Goal: Information Seeking & Learning: Find specific fact

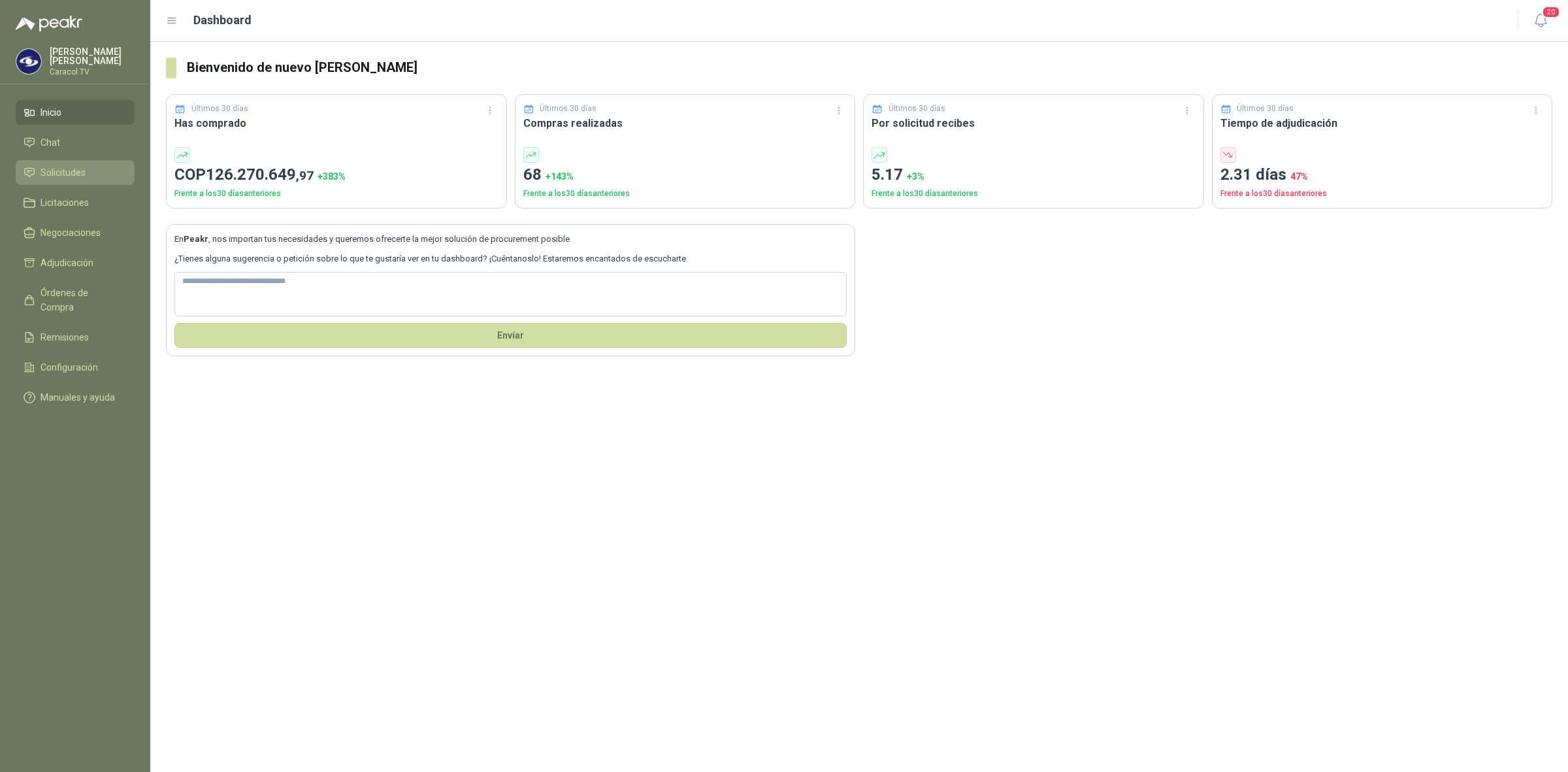
click at [62, 168] on span "Solicitudes" at bounding box center [63, 172] width 45 height 15
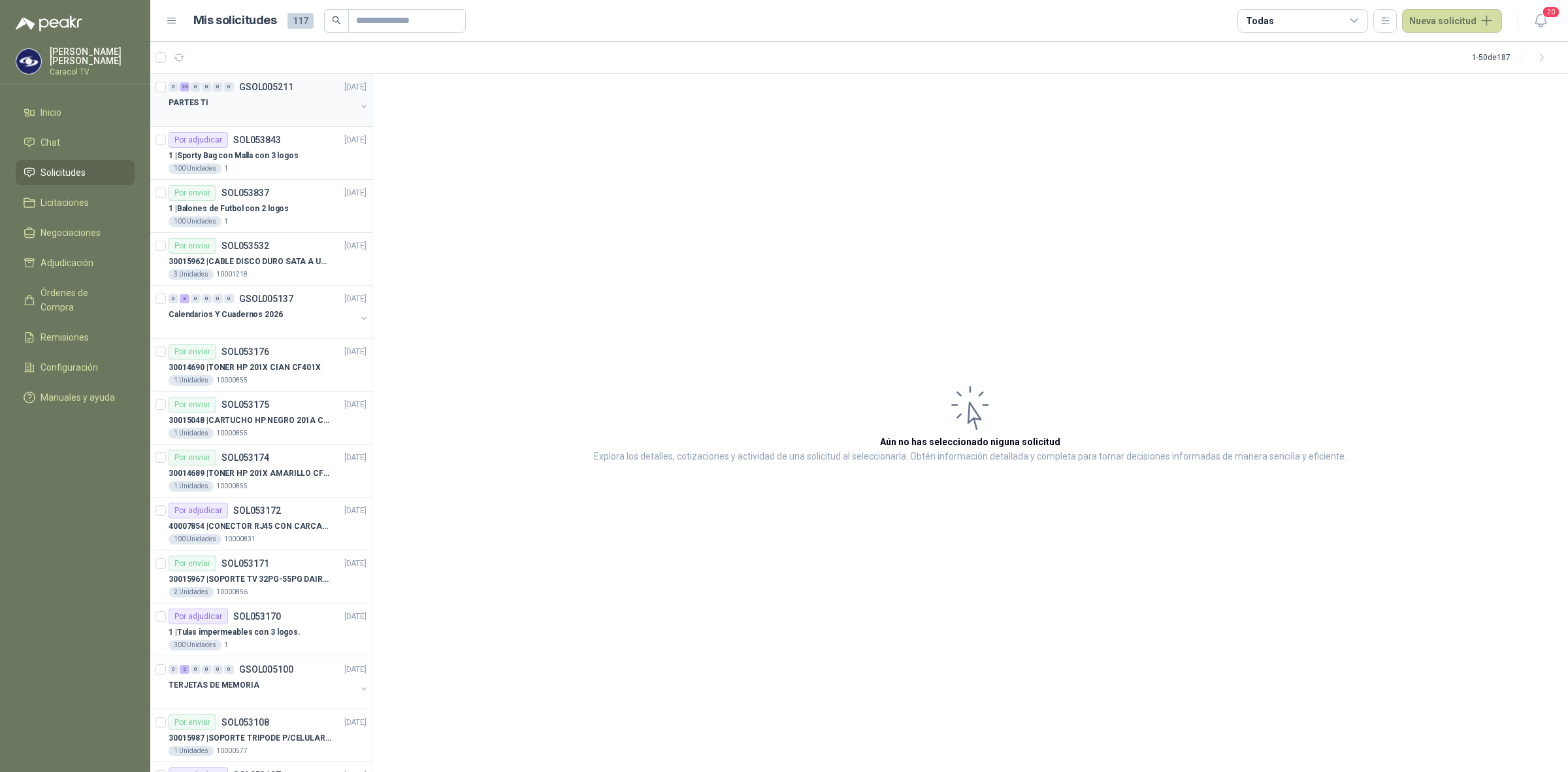
click at [245, 112] on div at bounding box center [262, 116] width 188 height 11
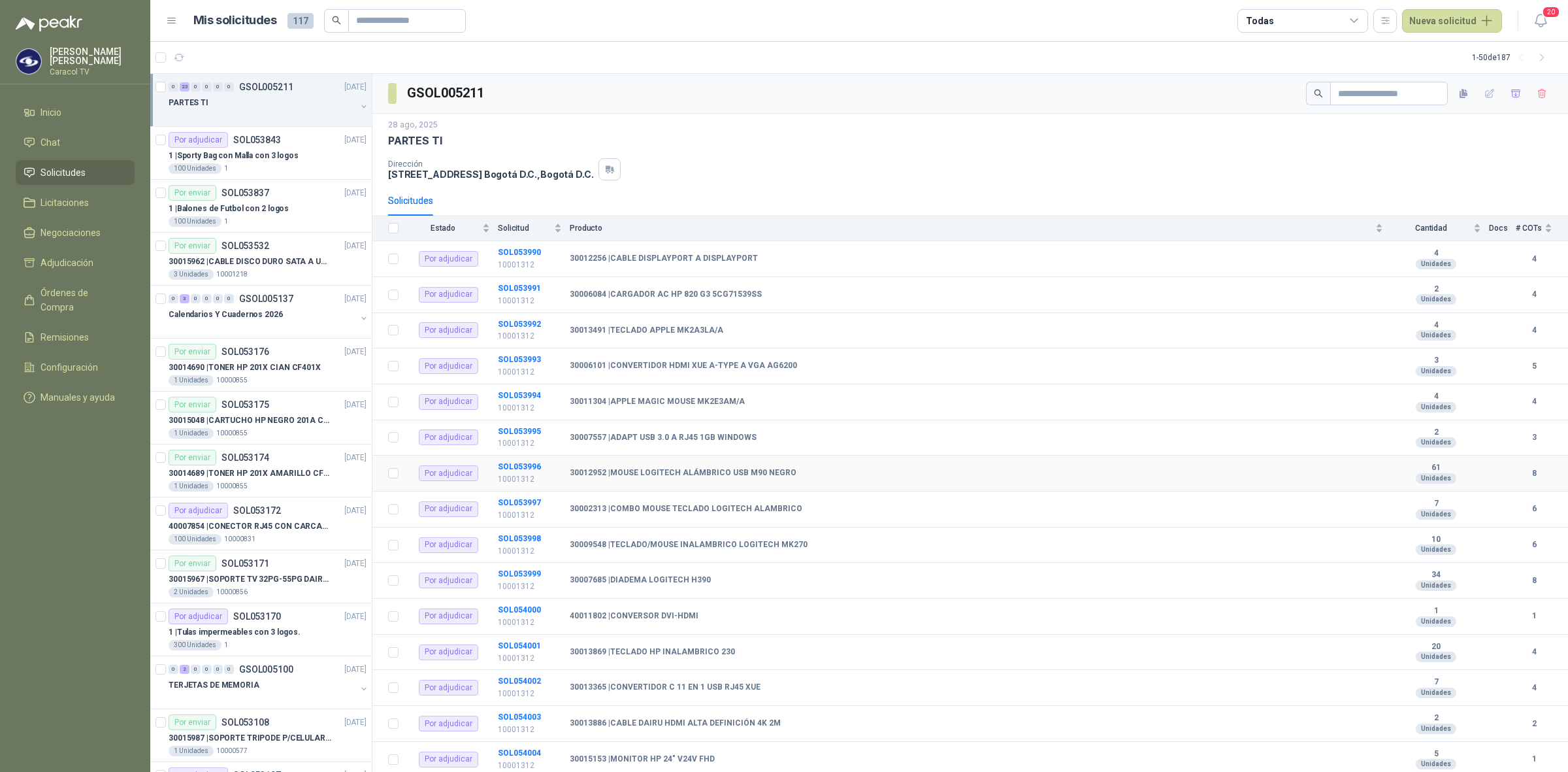
scroll to position [317, 0]
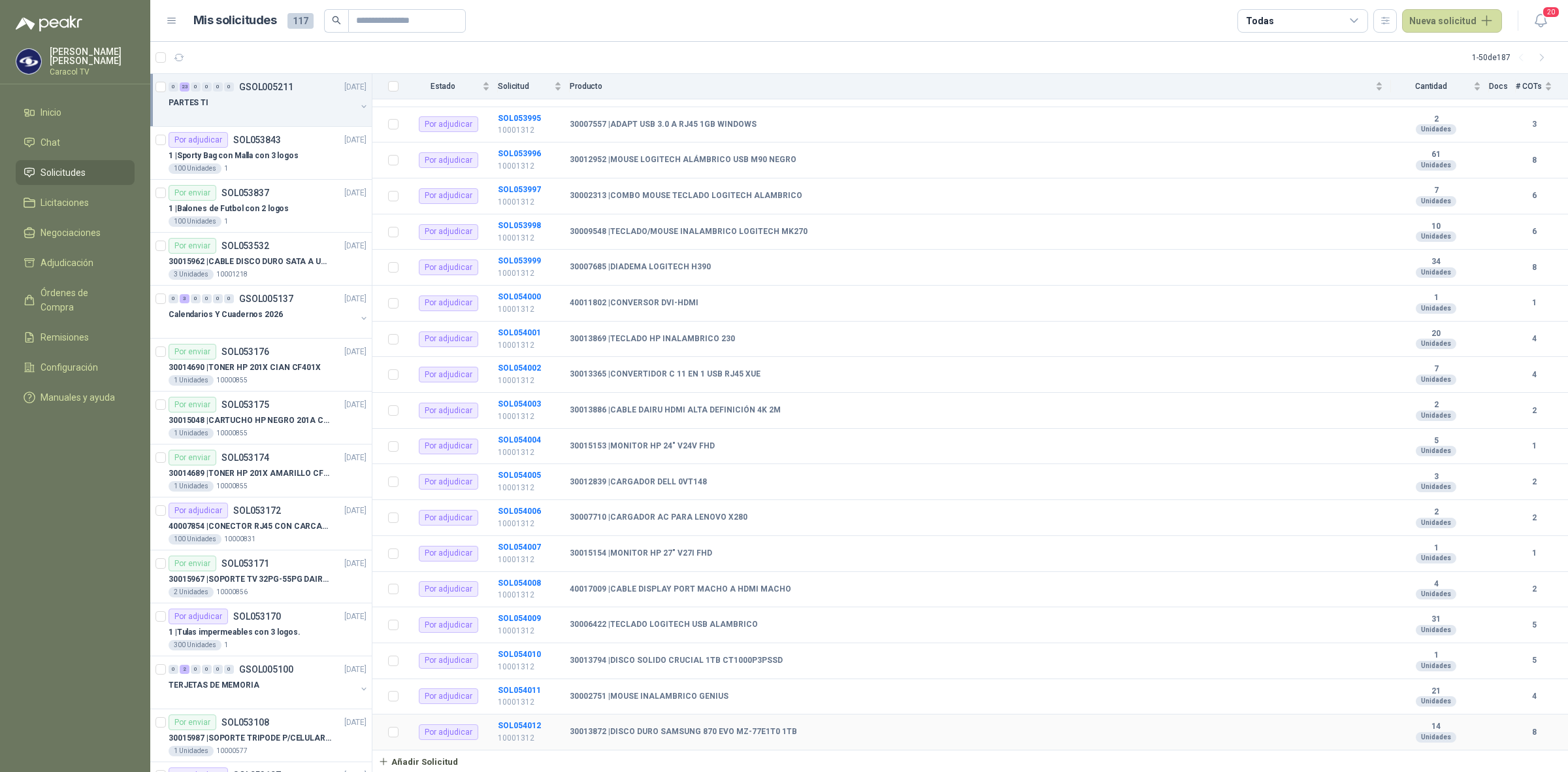
click at [638, 729] on b "30013872 | DISCO DURO SAMSUNG 870 EVO MZ-77E1T0 1TB" at bounding box center [683, 733] width 227 height 11
click at [233, 92] on span "0" at bounding box center [228, 87] width 10 height 9
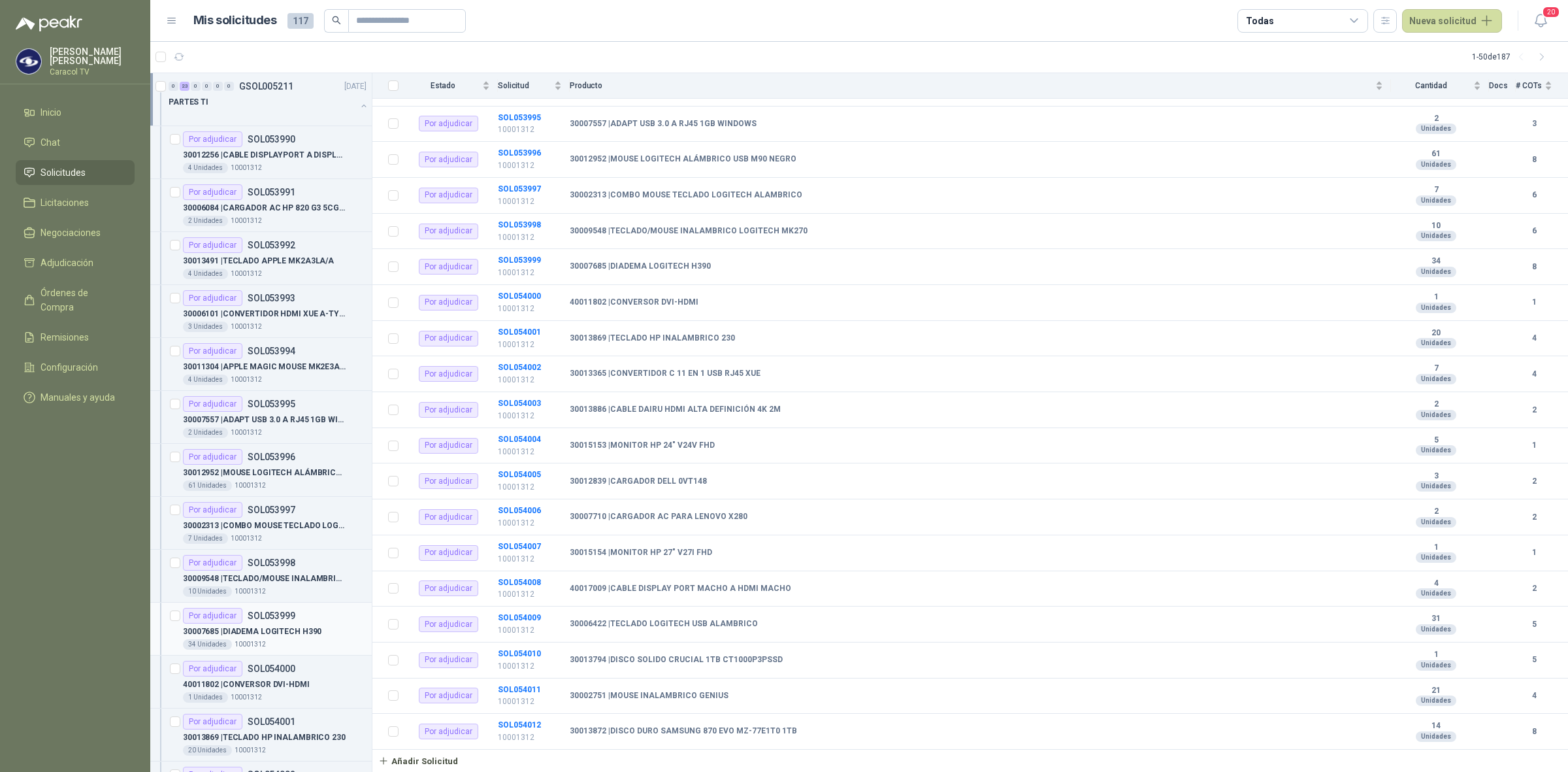
scroll to position [762, 0]
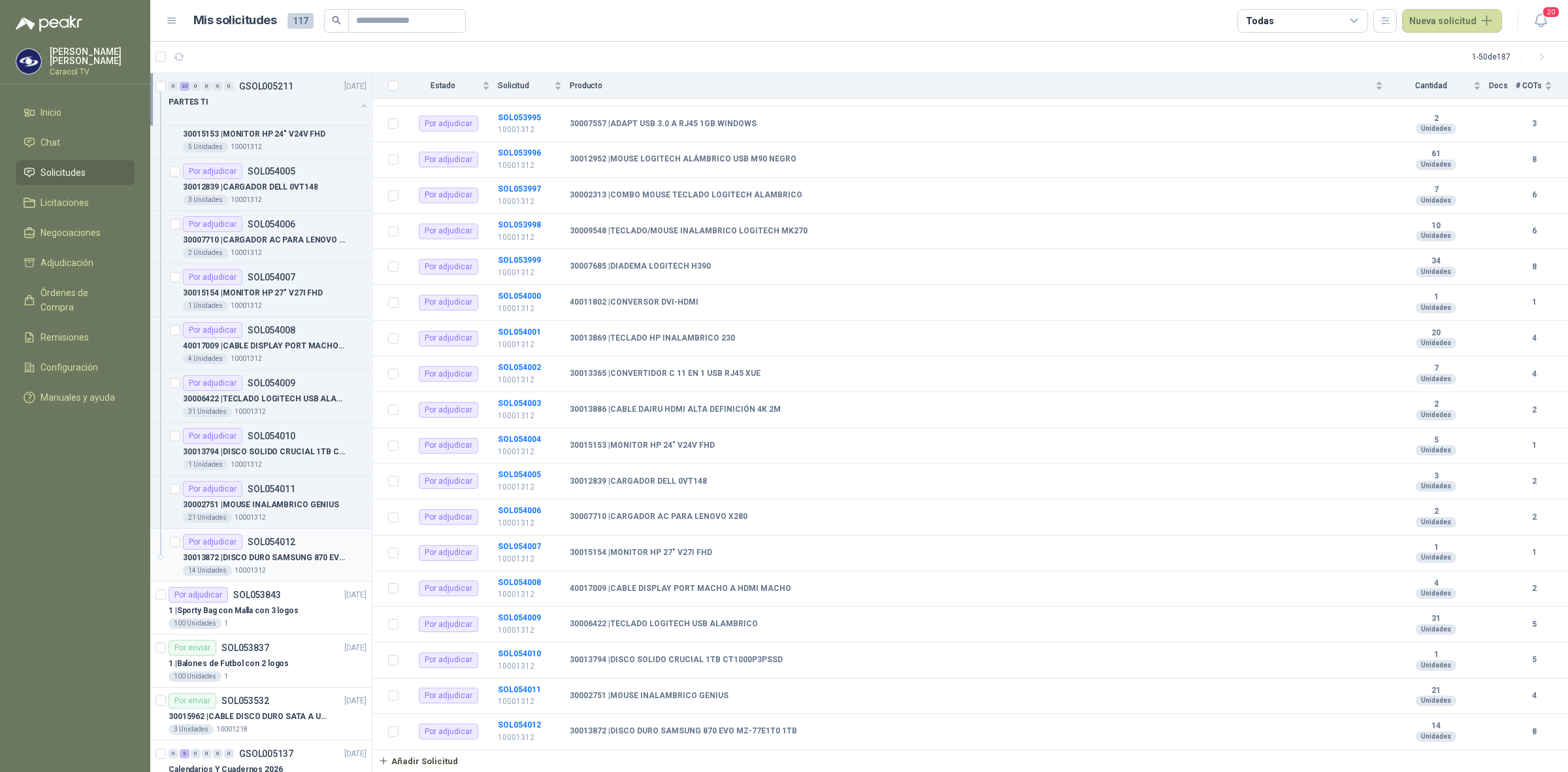
click at [273, 547] on p "SOL054012" at bounding box center [271, 542] width 47 height 9
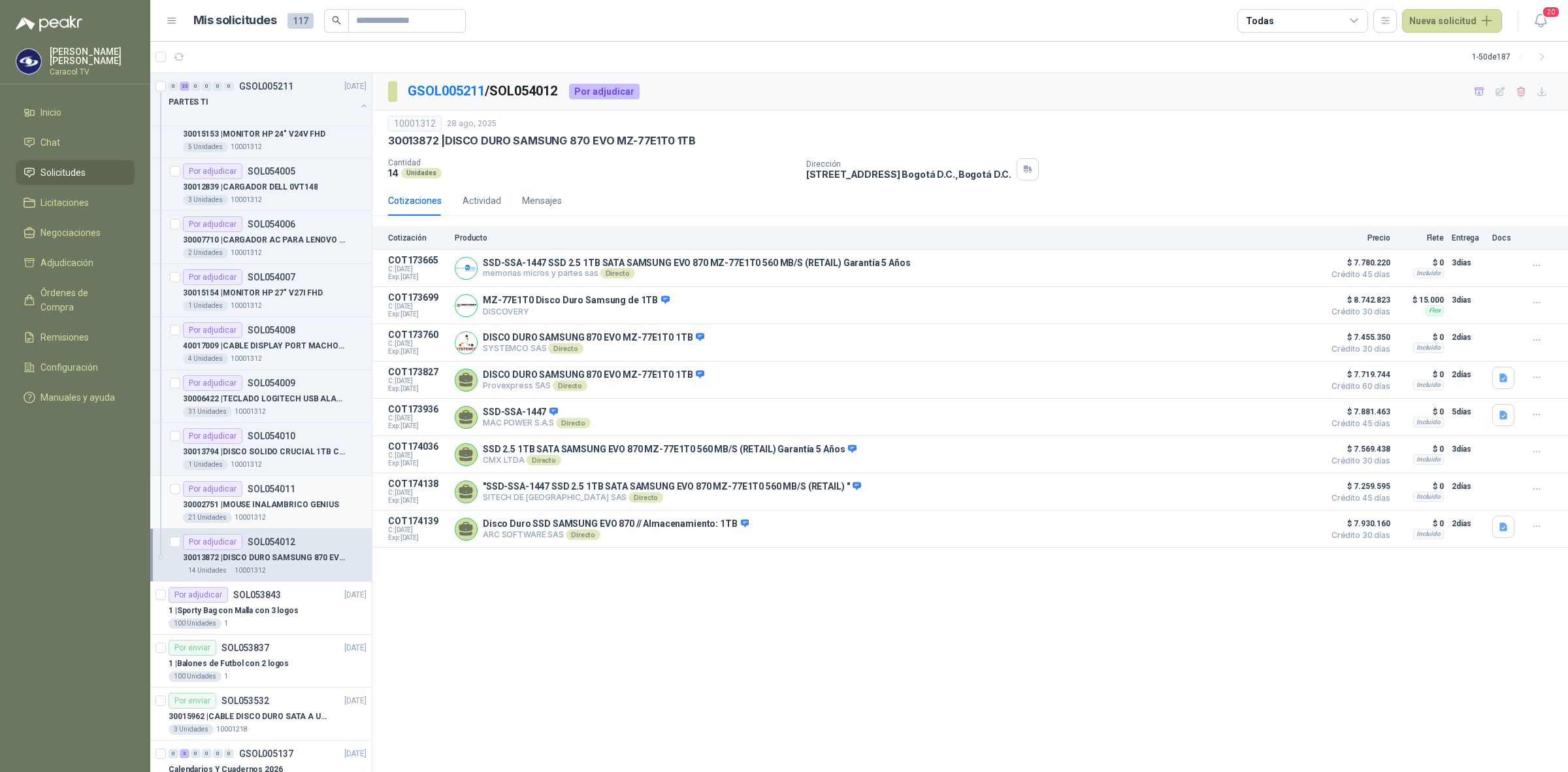
click at [283, 510] on p "30002751 | MOUSE INALAMBRICO GENIUS" at bounding box center [261, 505] width 156 height 13
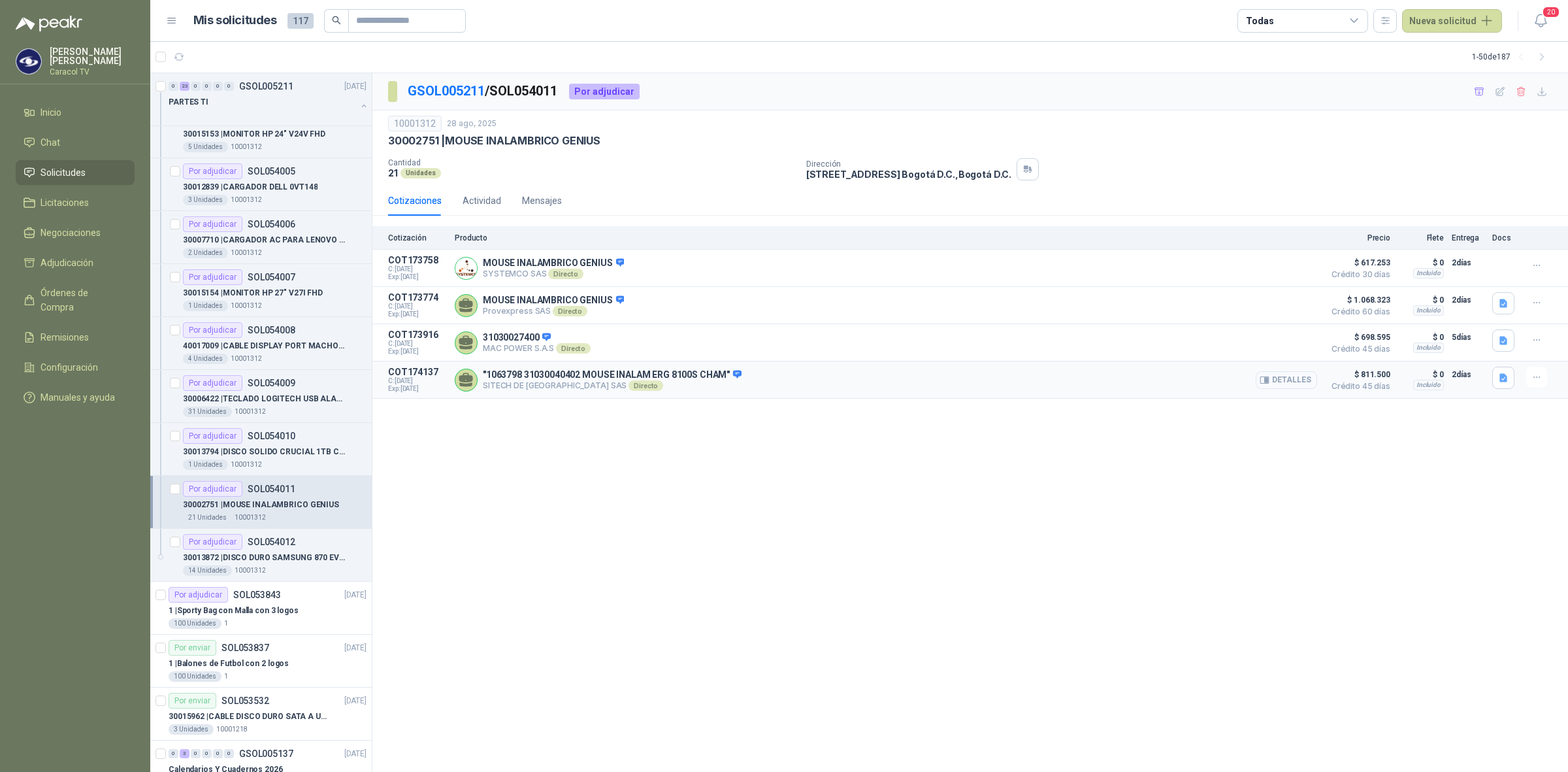
click at [1291, 384] on button "Detalles" at bounding box center [1287, 380] width 61 height 17
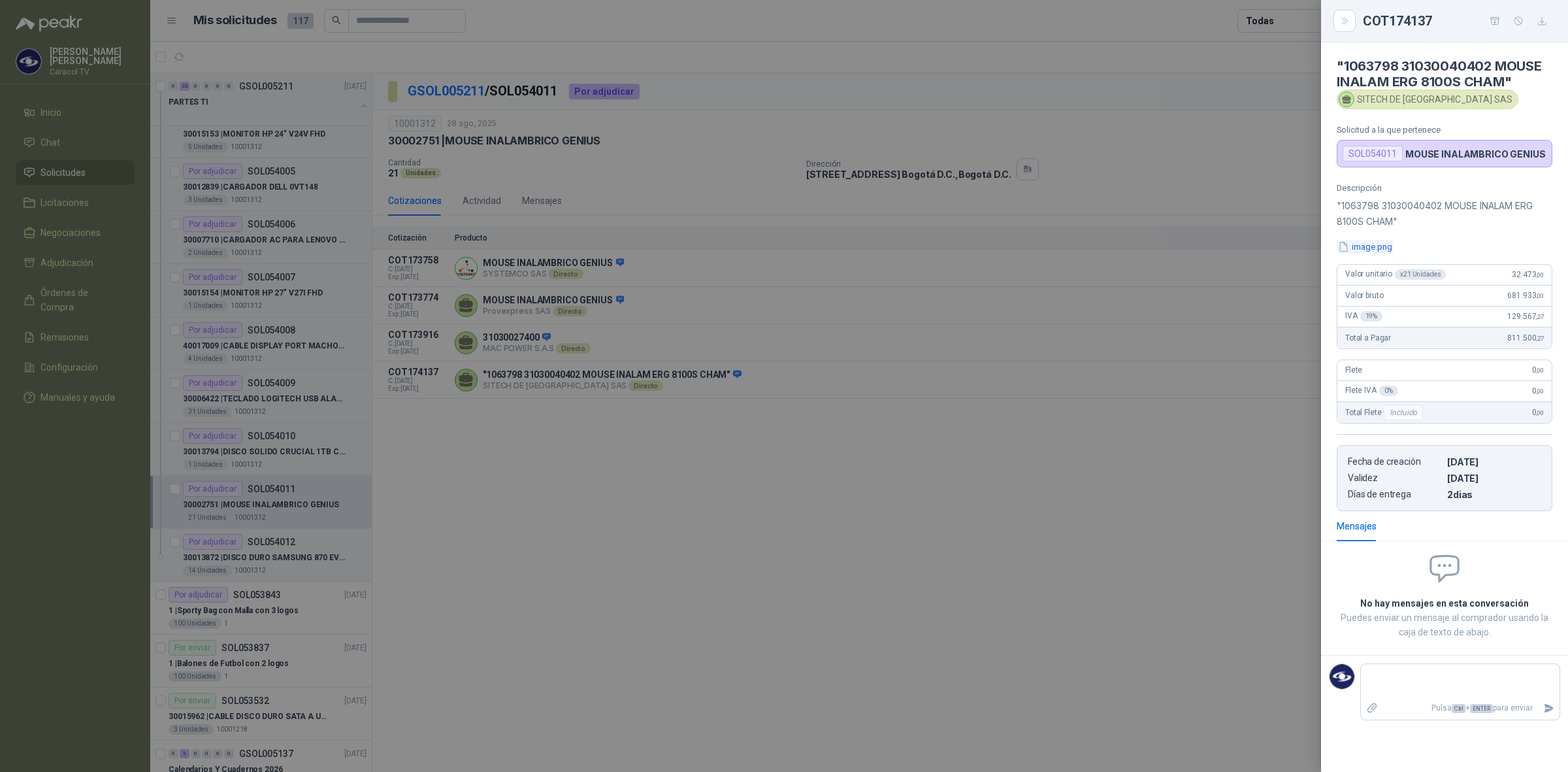
click at [1376, 243] on button "image.png" at bounding box center [1365, 247] width 57 height 14
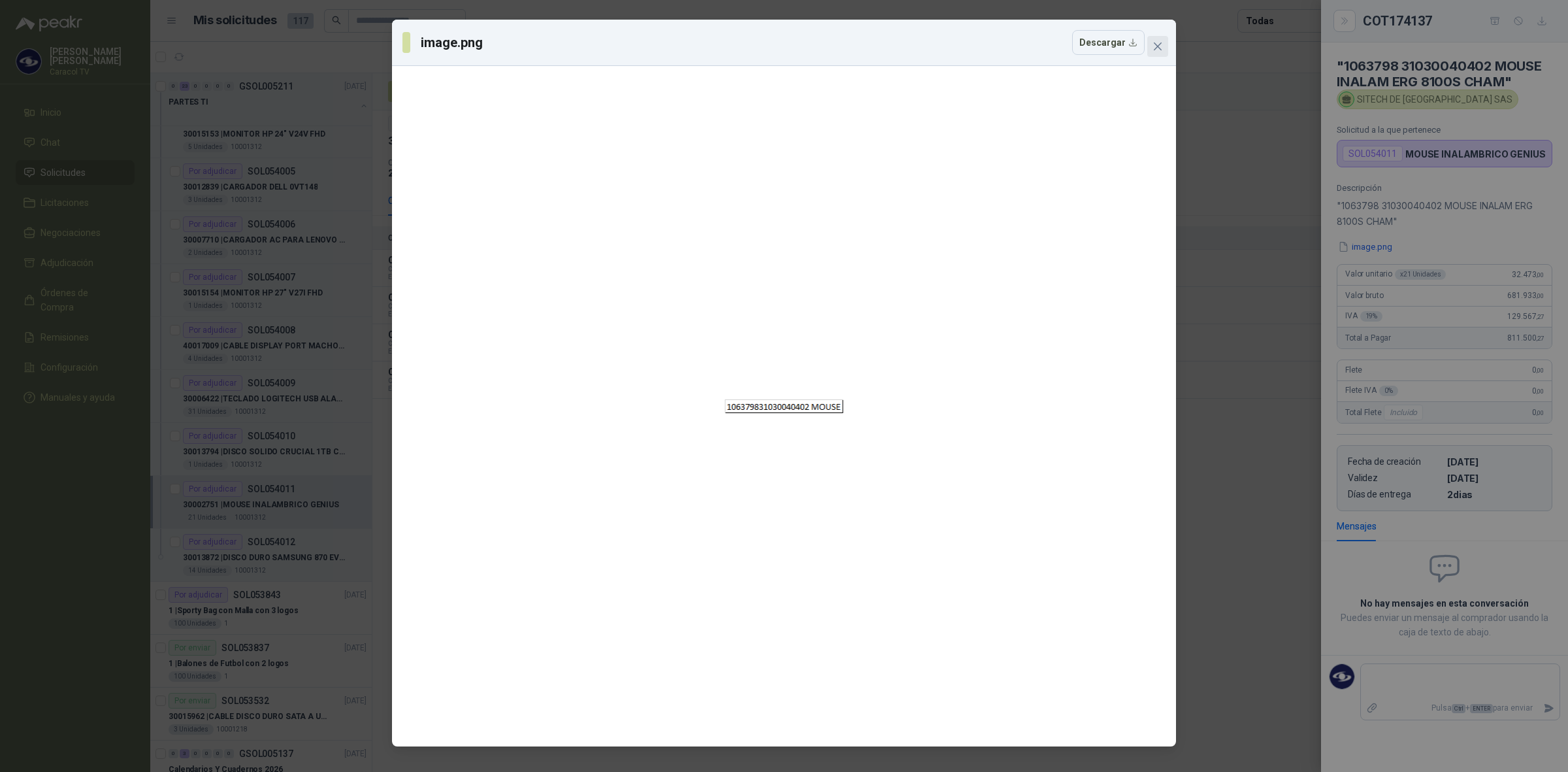
click at [1157, 41] on icon "close" at bounding box center [1158, 47] width 11 height 11
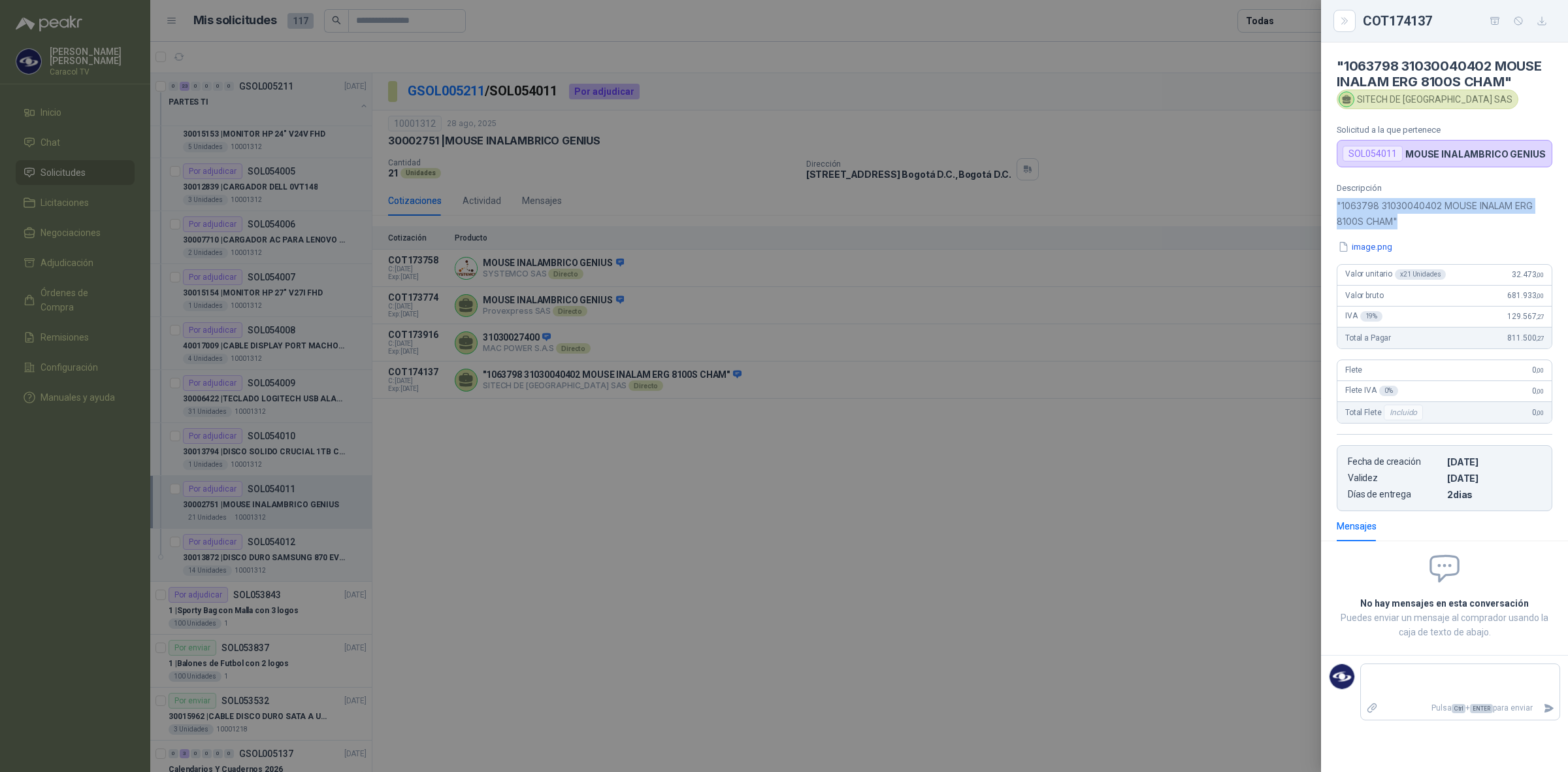
drag, startPoint x: 1431, startPoint y: 223, endPoint x: 1331, endPoint y: 208, distance: 101.1
click at [1331, 208] on div "Descripción "1063798 31030040402 MOUSE INALAM ERG 8100S CHAM" image.png Valor u…" at bounding box center [1445, 347] width 247 height 328
copy p ""1063798 31030040402 MOUSE INALAM ERG 8100S CHAM""
